Goal: Information Seeking & Learning: Learn about a topic

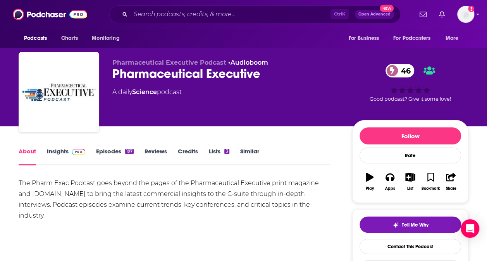
click at [63, 153] on link "Insights" at bounding box center [66, 156] width 38 height 18
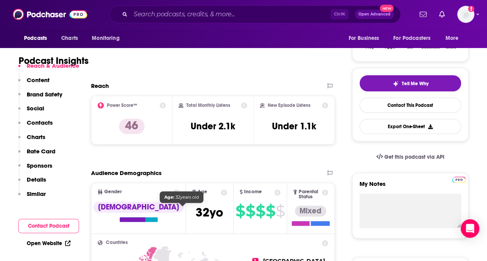
scroll to position [149, 0]
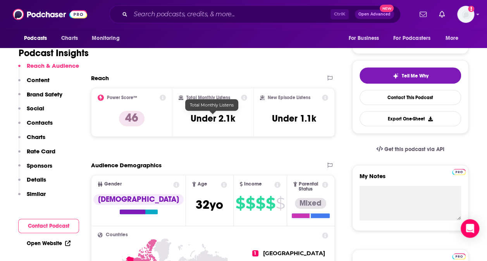
click at [232, 113] on h3 "Under 2.1k" at bounding box center [212, 119] width 45 height 12
copy div "Under 2.1k"
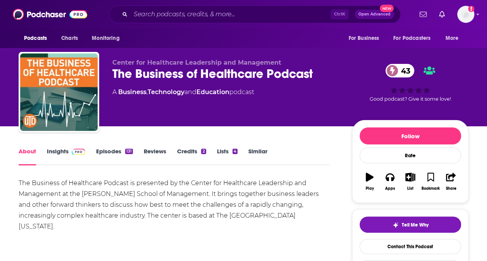
click at [55, 150] on link "Insights" at bounding box center [66, 156] width 38 height 18
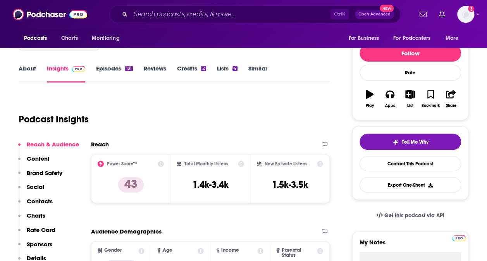
scroll to position [83, 0]
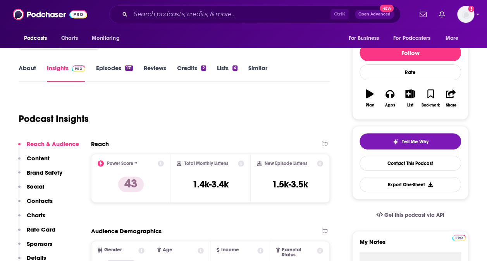
click at [214, 176] on div "Total Monthly Listens 1.4k-3.4k" at bounding box center [209, 178] width 67 height 36
copy div "1.4k-3.4k"
click at [284, 127] on div "Podcast Insights" at bounding box center [171, 113] width 305 height 39
